Goal: Task Accomplishment & Management: Use online tool/utility

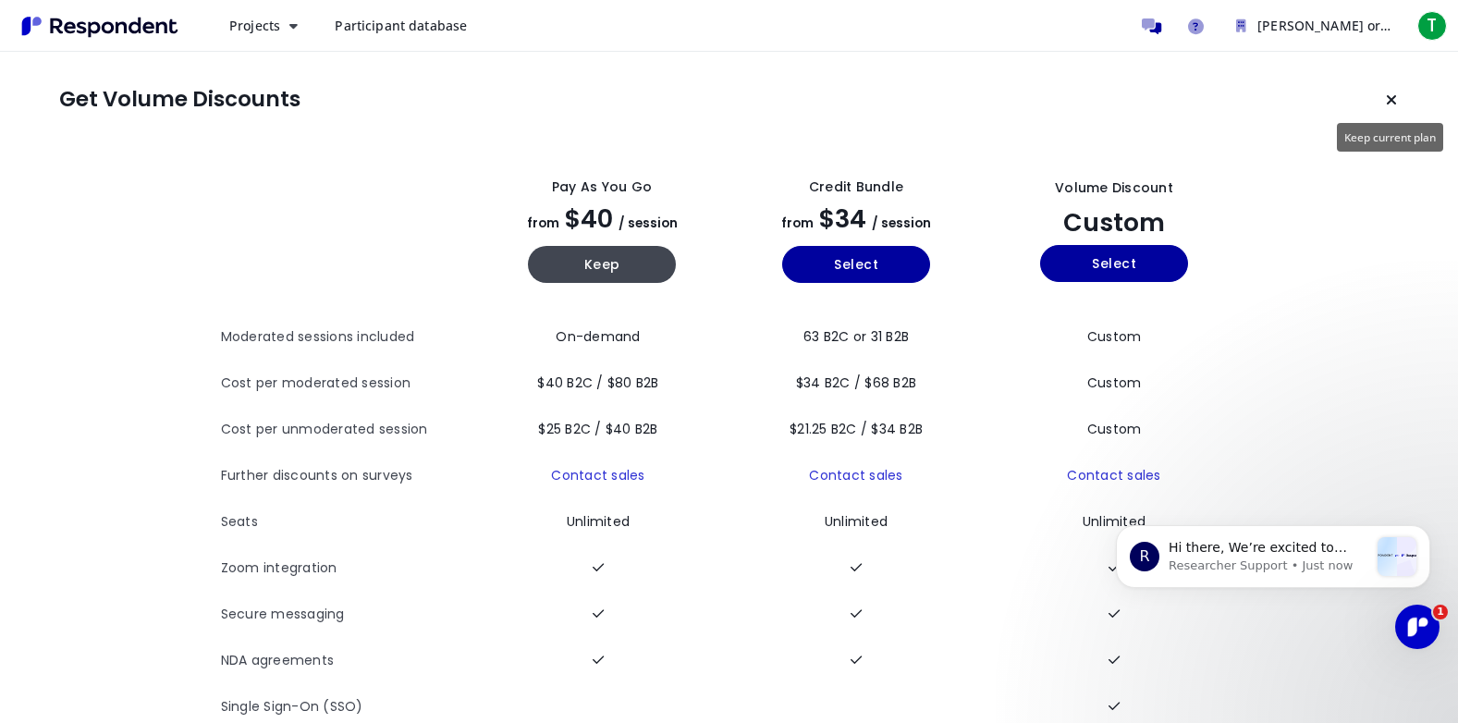
click at [1390, 97] on icon "Keep current plan" at bounding box center [1391, 99] width 11 height 15
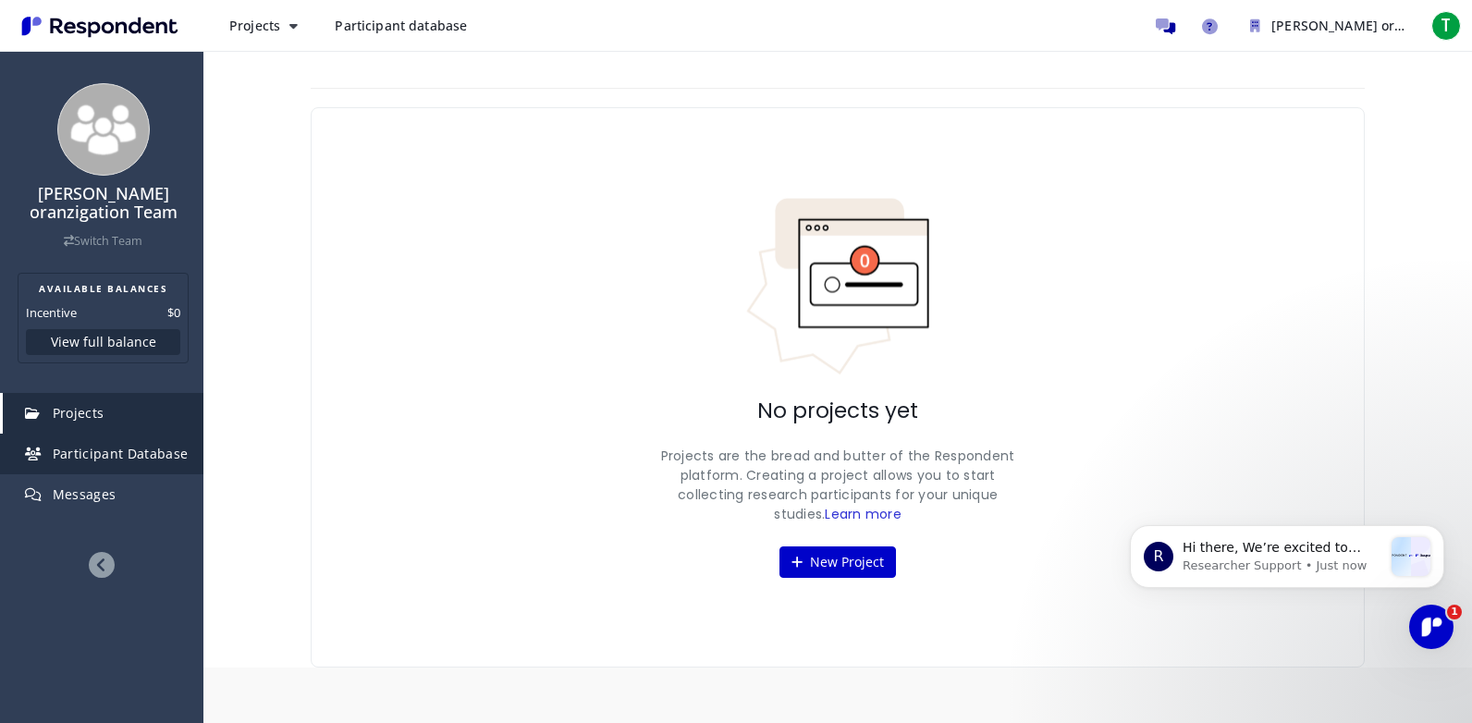
click at [98, 446] on span "Participant Database" at bounding box center [121, 454] width 136 height 18
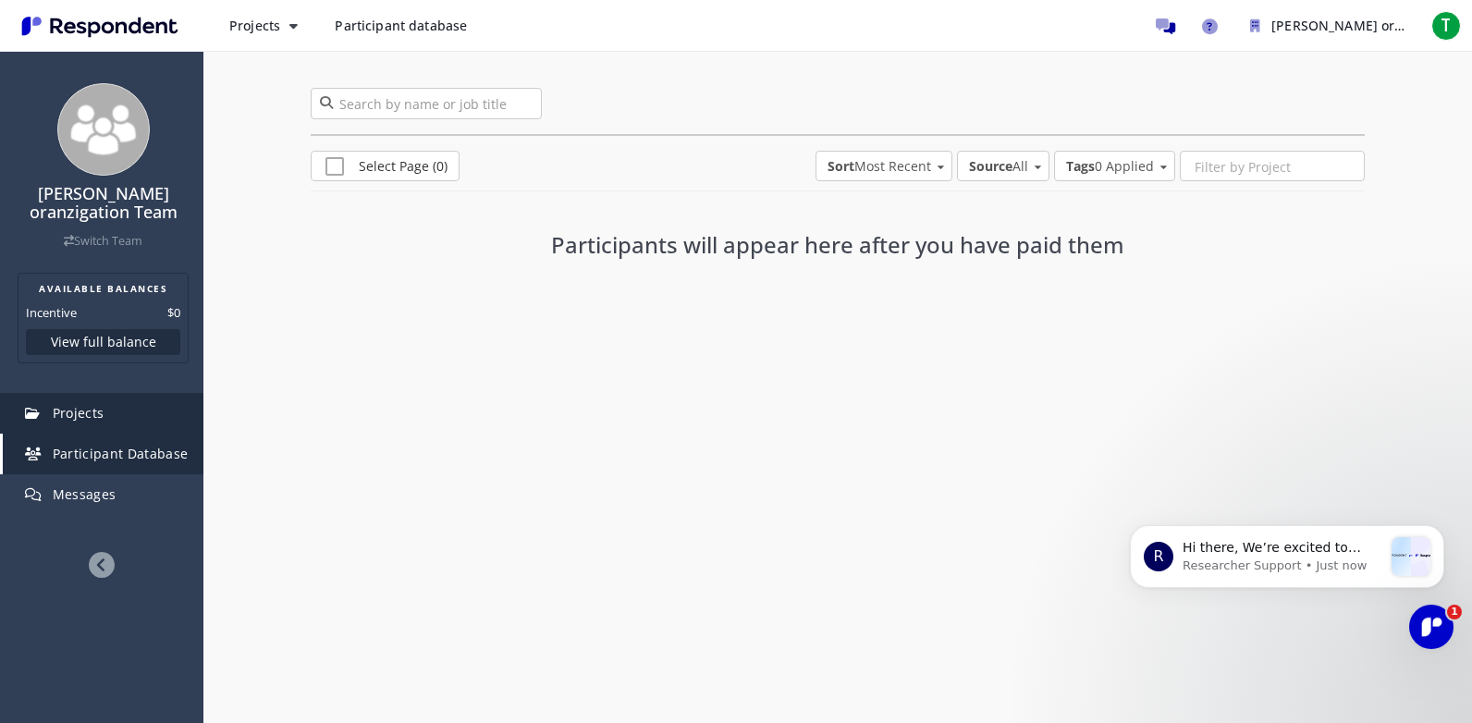
click at [82, 412] on span "Projects" at bounding box center [79, 413] width 52 height 18
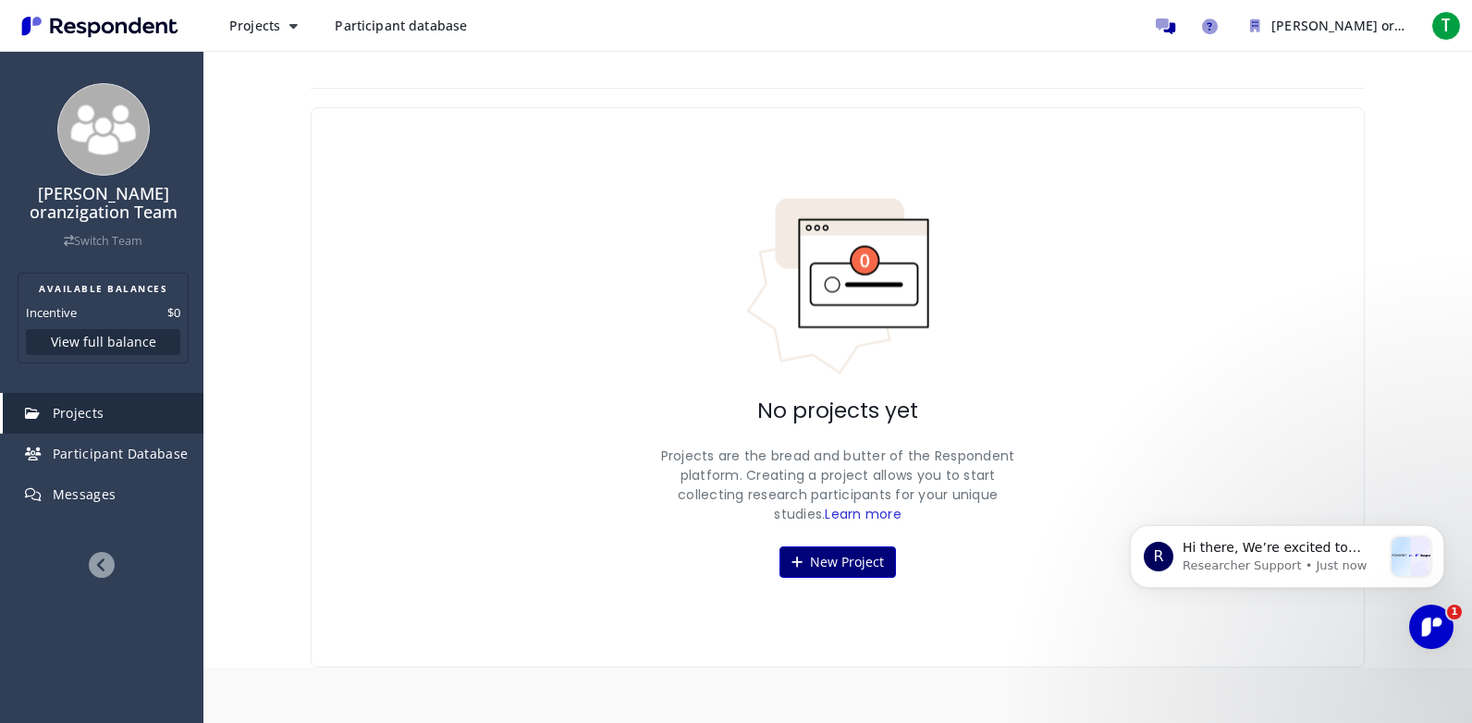
click at [833, 558] on button "New Project" at bounding box center [837, 561] width 116 height 31
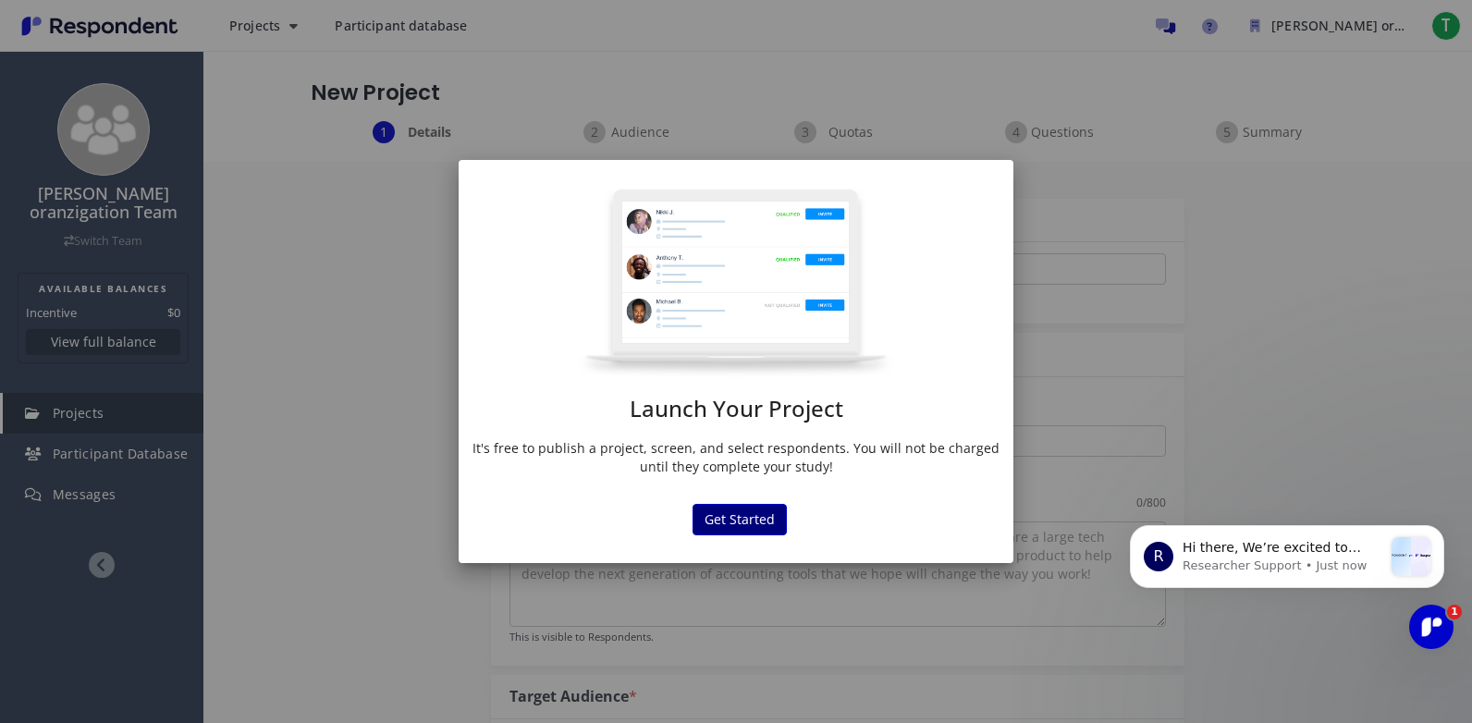
click at [739, 523] on button "Get Started" at bounding box center [739, 519] width 94 height 31
